Goal: Task Accomplishment & Management: Complete application form

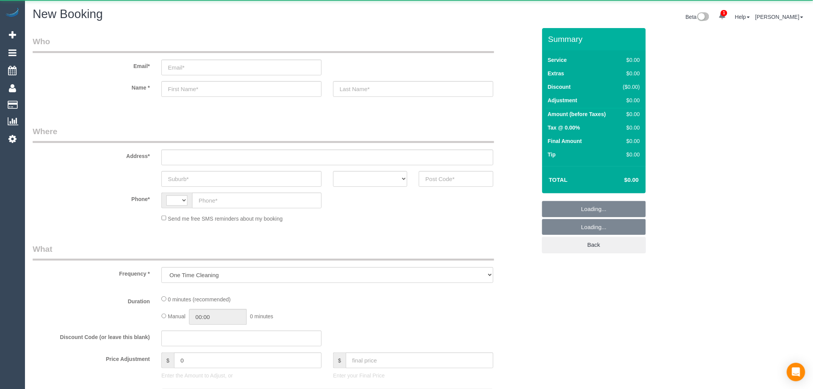
select select "string:AU"
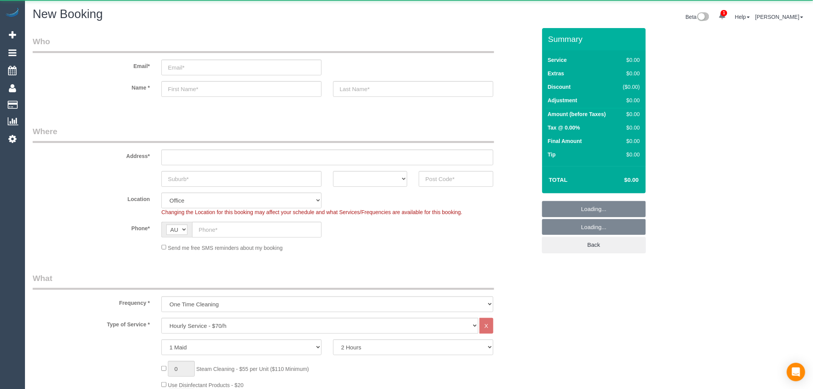
select select "object:3626"
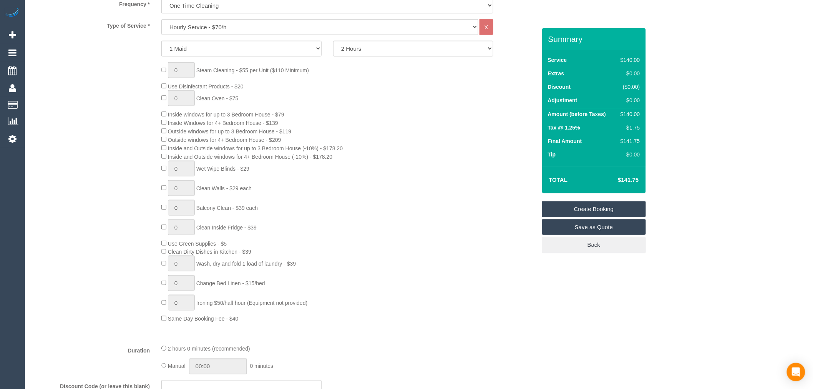
scroll to position [256, 0]
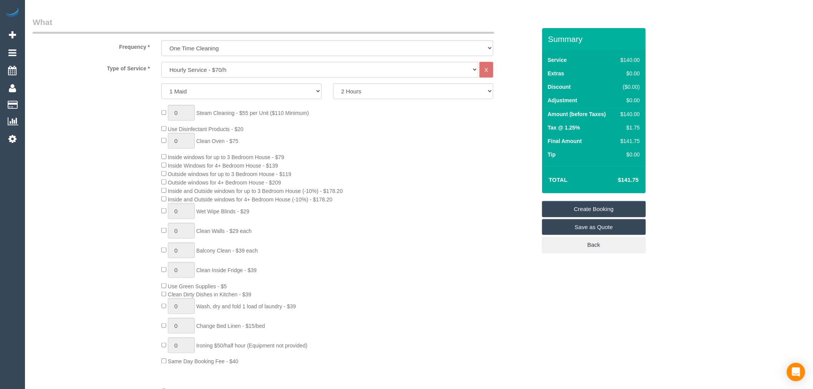
click at [297, 67] on select "Hourly Service - $70/h Hourly Service - $65/h Hourly Service - $60/h Hourly Ser…" at bounding box center [319, 70] width 317 height 16
click at [161, 62] on select "Hourly Service - $70/h Hourly Service - $65/h Hourly Service - $60/h Hourly Ser…" at bounding box center [319, 70] width 317 height 16
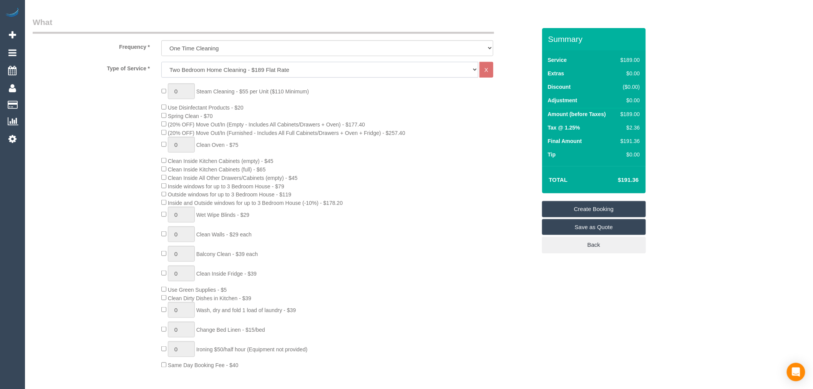
click at [257, 70] on select "Hourly Service - $70/h Hourly Service - $65/h Hourly Service - $60/h Hourly Ser…" at bounding box center [319, 70] width 317 height 16
select select "214"
click at [161, 62] on select "Hourly Service - $70/h Hourly Service - $65/h Hourly Service - $60/h Hourly Ser…" at bounding box center [319, 70] width 317 height 16
click at [390, 179] on div "0 Steam Cleaning - $55 per Unit ($110 Minimum) Use Disinfectant Products - $30 …" at bounding box center [349, 226] width 386 height 286
drag, startPoint x: 390, startPoint y: 179, endPoint x: 388, endPoint y: 185, distance: 5.7
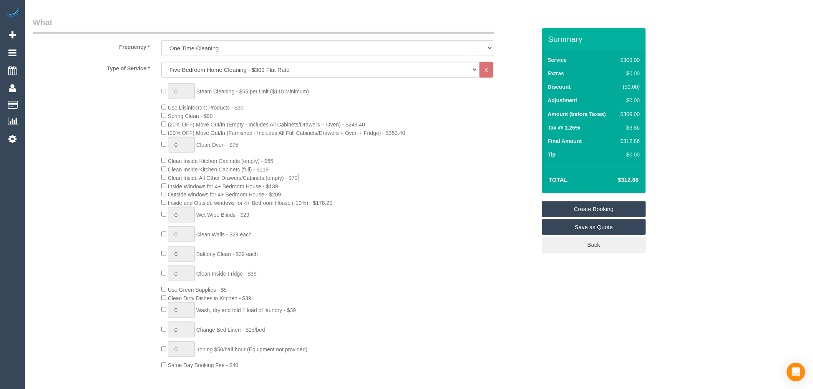
click at [390, 181] on div "0 Steam Cleaning - $55 per Unit ($110 Minimum) Use Disinfectant Products - $30 …" at bounding box center [349, 226] width 386 height 286
click at [357, 209] on div "0 Steam Cleaning - $55 per Unit ($110 Minimum) Use Disinfectant Products - $30 …" at bounding box center [349, 226] width 386 height 286
click at [348, 206] on div "0 Steam Cleaning - $55 per Unit ($110 Minimum) Use Disinfectant Products - $30 …" at bounding box center [349, 226] width 386 height 286
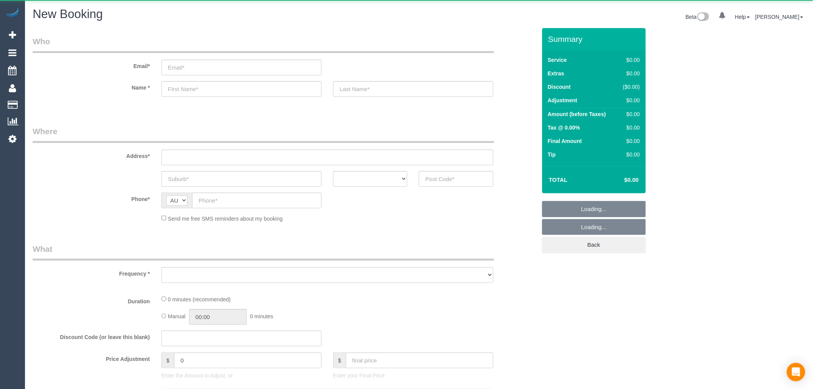
select select "object:649"
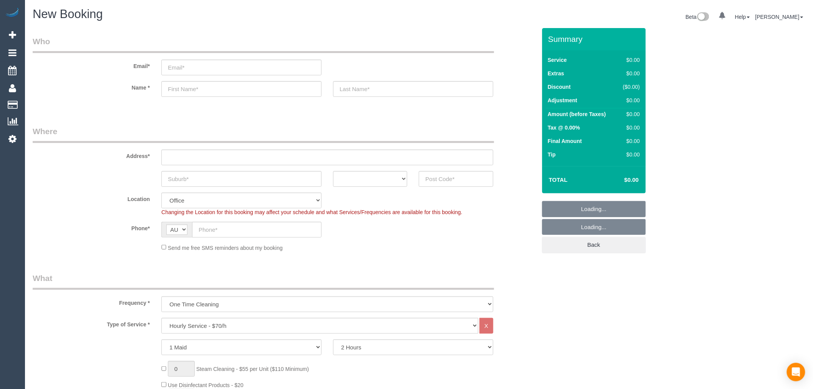
scroll to position [128, 0]
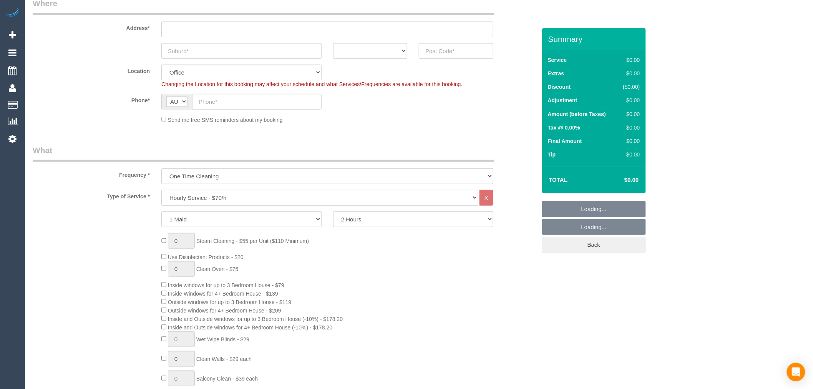
click at [281, 200] on select "Hourly Service - $70/h Hourly Service - $65/h Hourly Service - $60/h Hourly Ser…" at bounding box center [319, 198] width 317 height 16
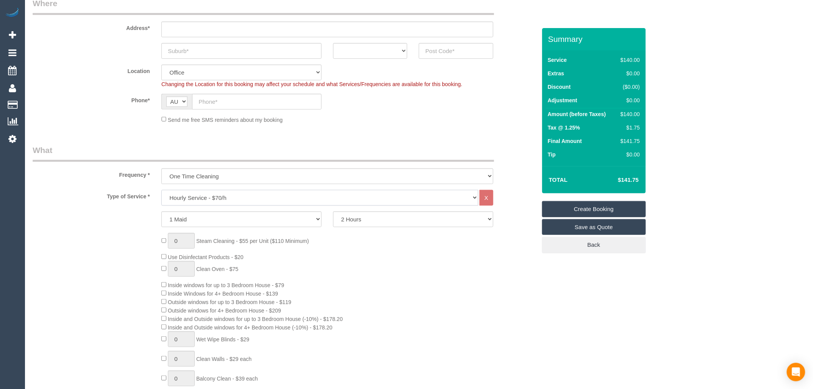
select select "214"
click at [161, 190] on select "Hourly Service - $70/h Hourly Service - $65/h Hourly Service - $60/h Hourly Ser…" at bounding box center [319, 198] width 317 height 16
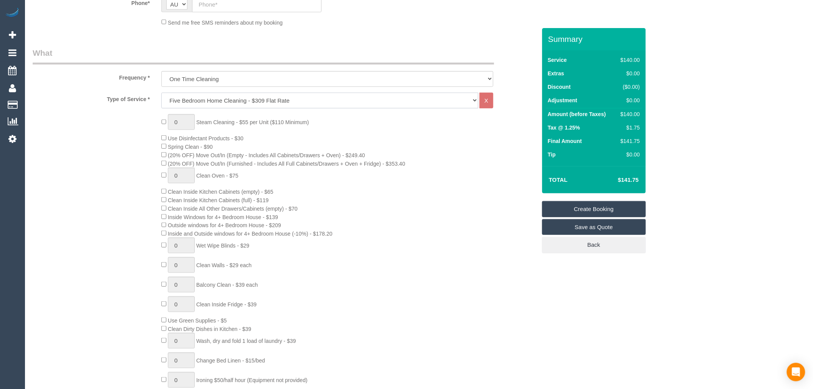
scroll to position [213, 0]
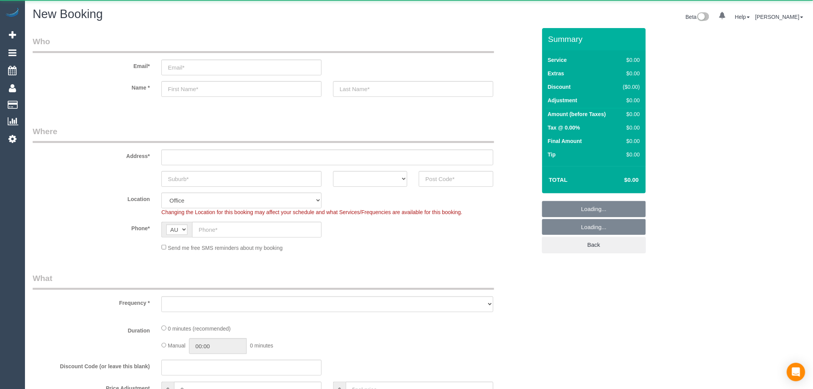
select select "object:2090"
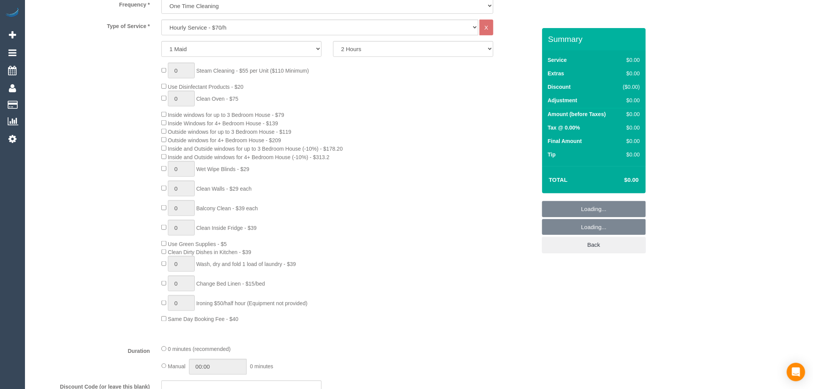
scroll to position [299, 0]
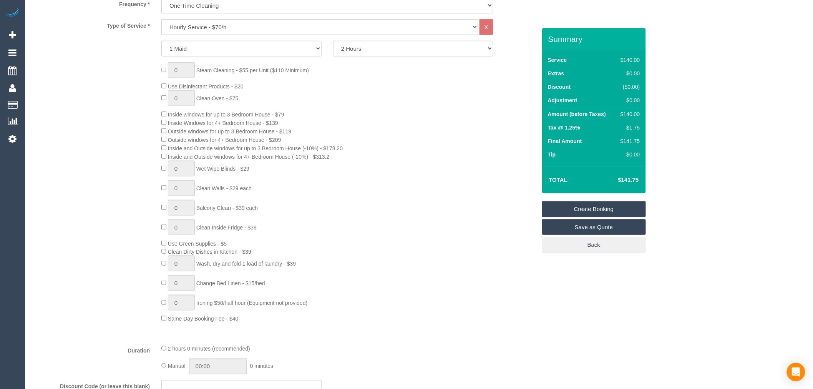
drag, startPoint x: 351, startPoint y: 151, endPoint x: 327, endPoint y: 155, distance: 24.0
click at [327, 155] on div "0 Steam Cleaning - $55 per Unit ($110 Minimum) Use Disinfectant Products - $20 …" at bounding box center [349, 192] width 386 height 261
copy span "$178.20"
click at [446, 162] on div "0 Steam Cleaning - $55 per Unit ($110 Minimum) Use Disinfectant Products - $20 …" at bounding box center [349, 192] width 386 height 261
click at [18, 137] on link "Settings" at bounding box center [12, 139] width 25 height 18
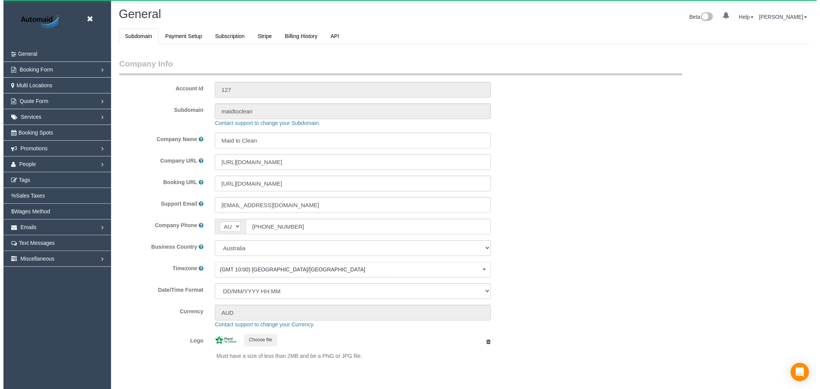
scroll to position [1731, 813]
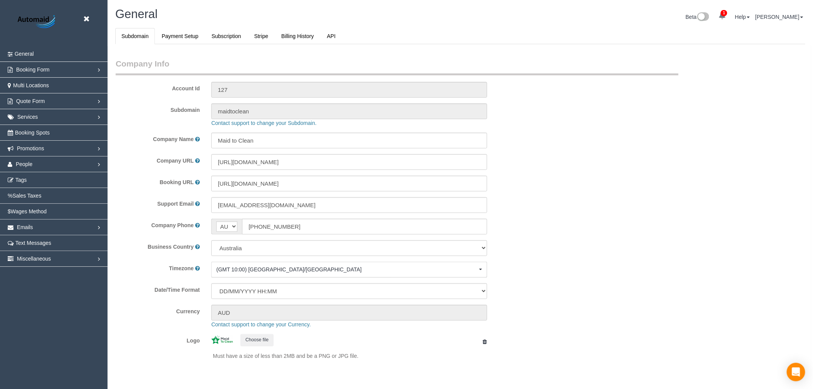
select select "1"
click at [56, 232] on link "Emails" at bounding box center [54, 227] width 108 height 15
click at [38, 291] on link "Emails Log" at bounding box center [54, 290] width 108 height 15
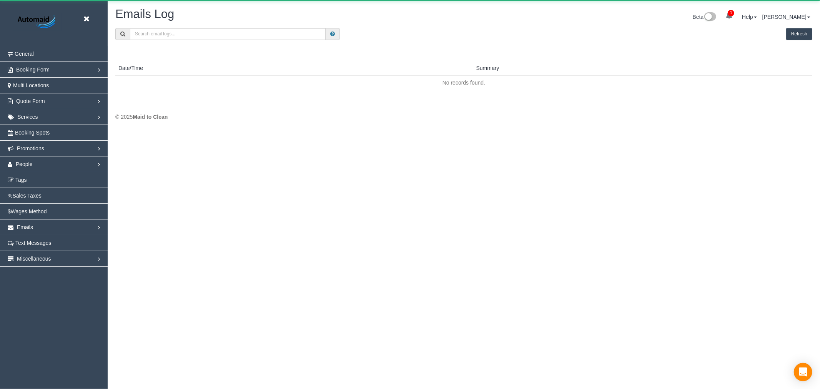
scroll to position [132, 820]
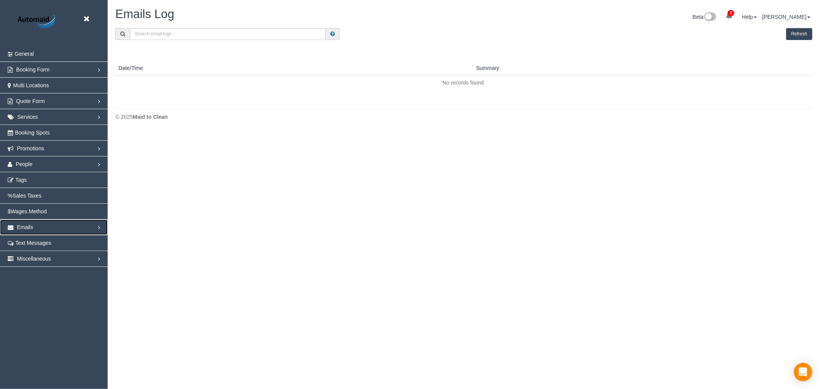
click at [53, 229] on link "Emails" at bounding box center [54, 227] width 108 height 15
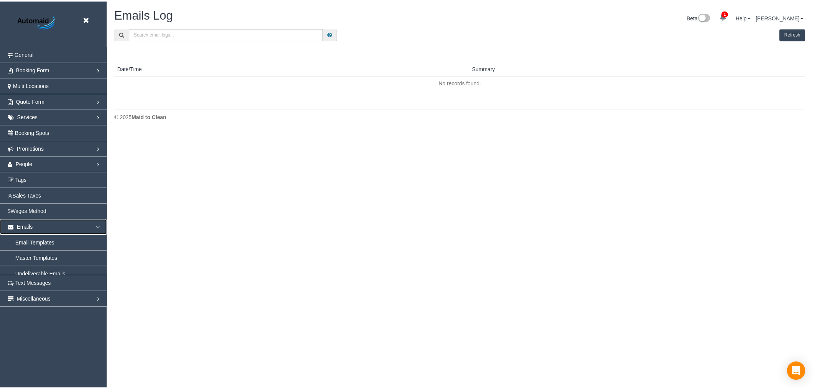
scroll to position [158, 820]
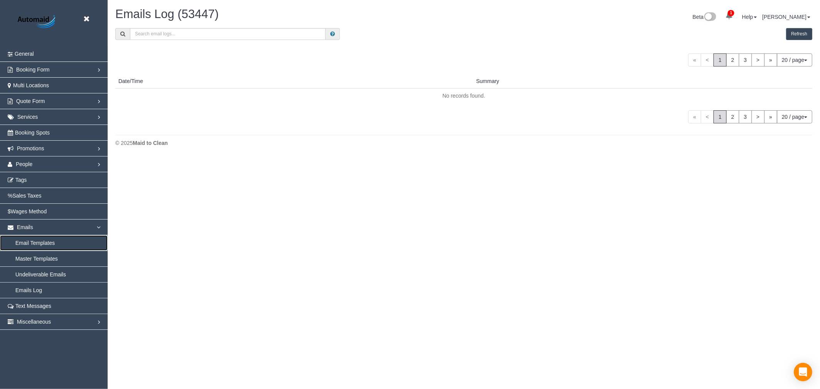
click at [35, 243] on link "Email Templates" at bounding box center [54, 242] width 108 height 15
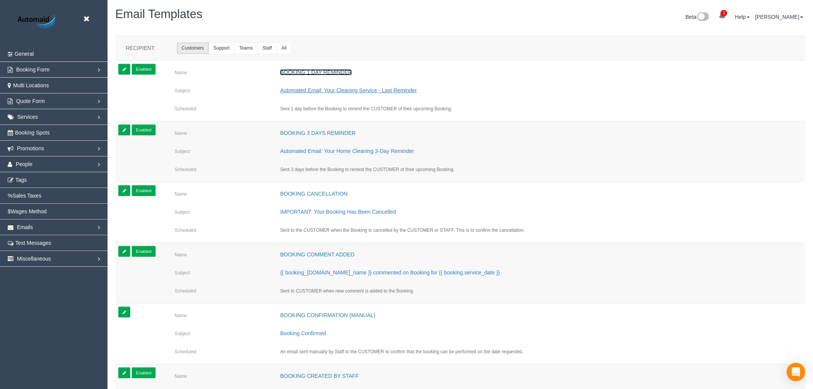
drag, startPoint x: 344, startPoint y: 71, endPoint x: 343, endPoint y: 89, distance: 17.8
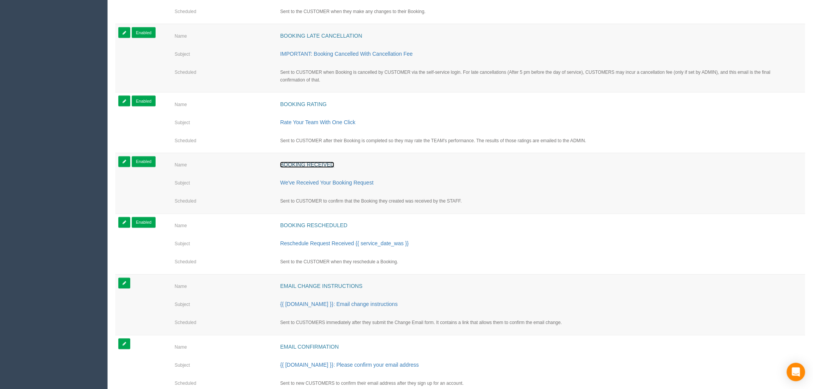
scroll to position [470, 0]
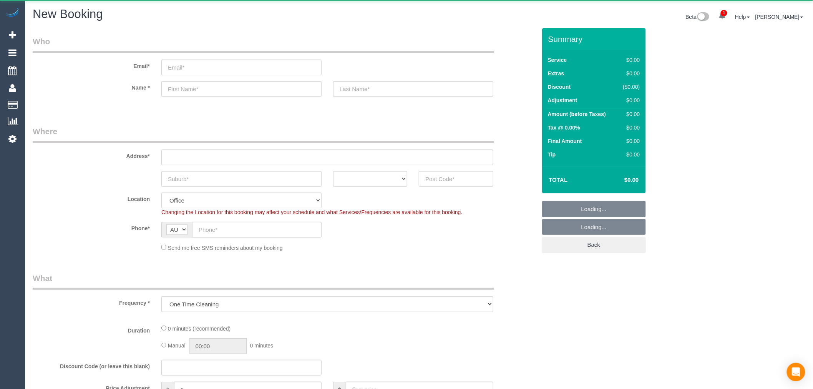
select select "object:1001"
